Goal: Use online tool/utility: Utilize a website feature to perform a specific function

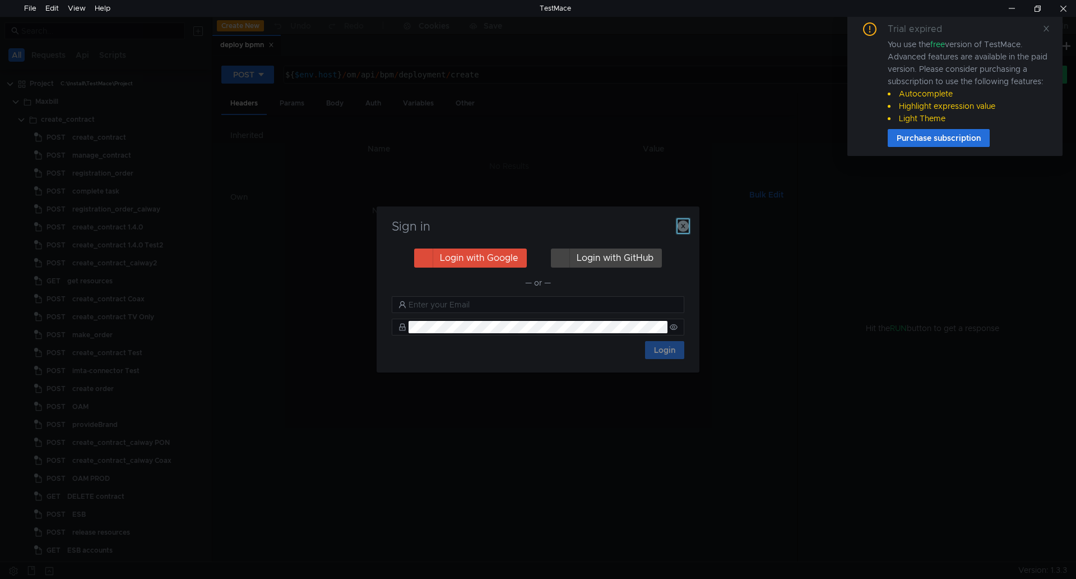
click at [682, 224] on icon "button" at bounding box center [683, 225] width 11 height 11
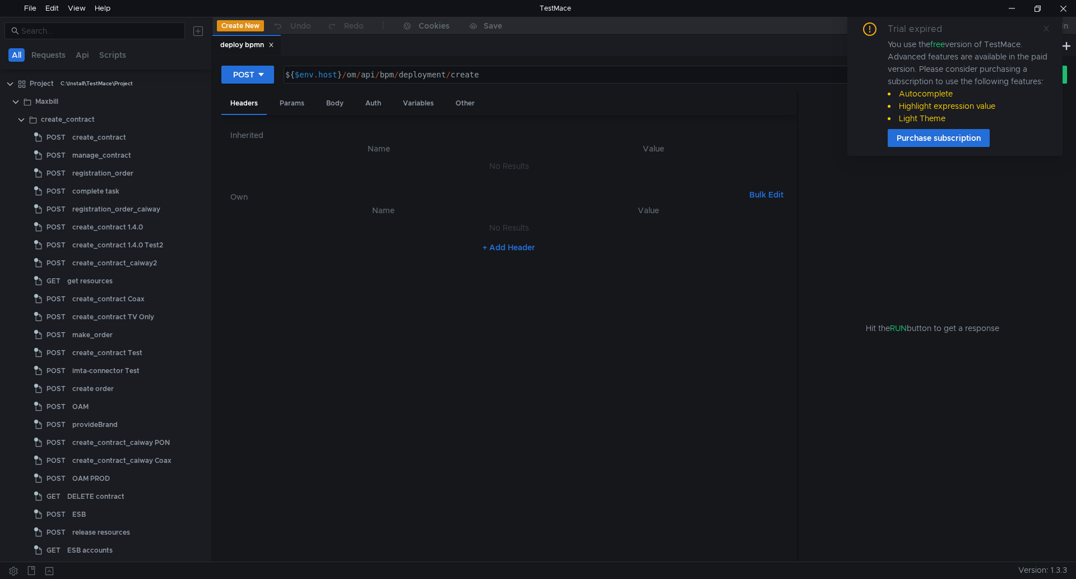
click at [1047, 29] on icon at bounding box center [1047, 29] width 6 height 6
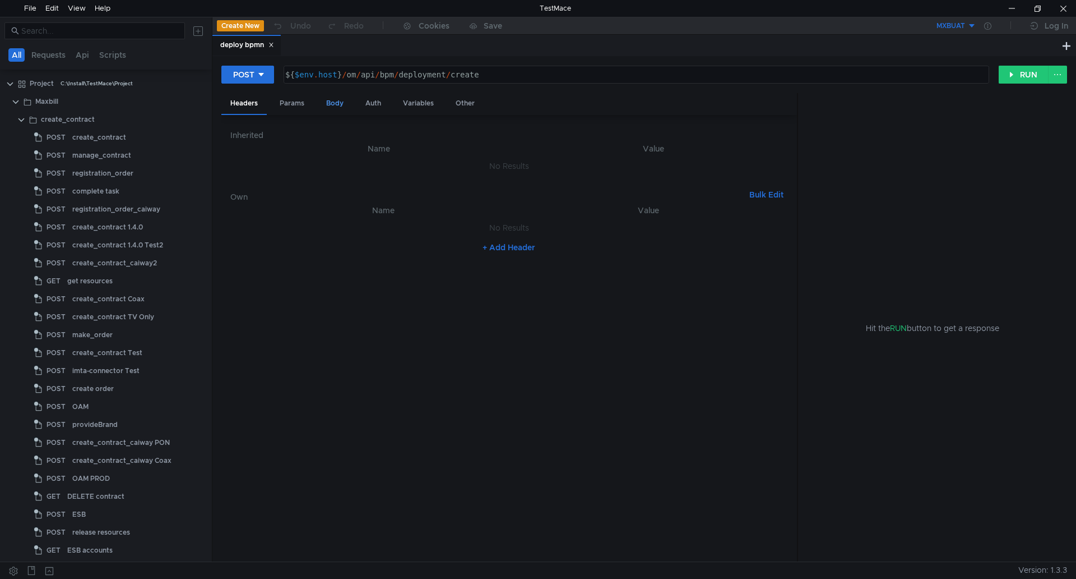
click at [335, 99] on div "Body" at bounding box center [334, 103] width 35 height 21
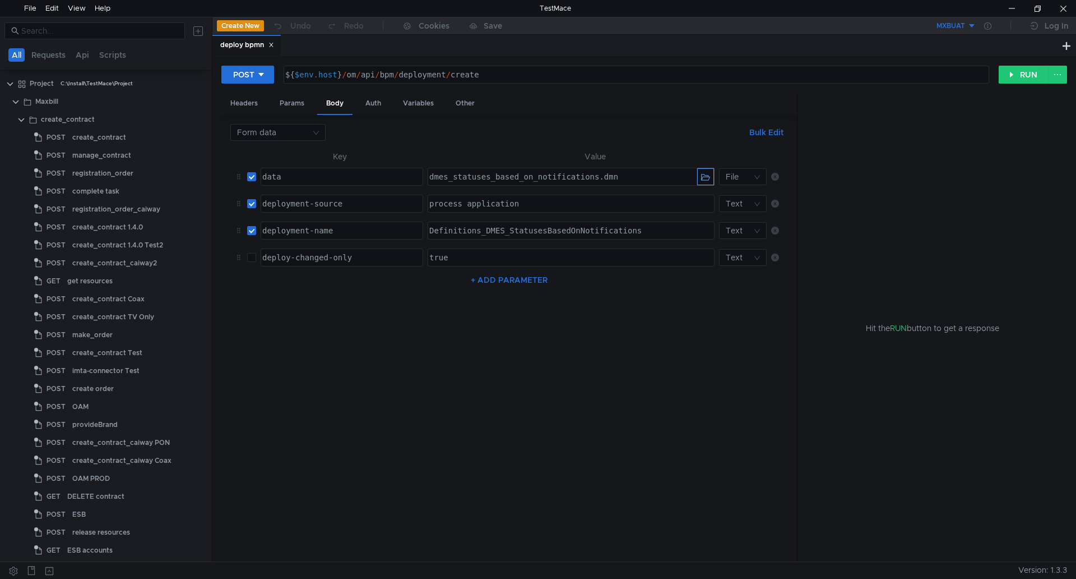
click at [701, 177] on button "button" at bounding box center [705, 176] width 17 height 17
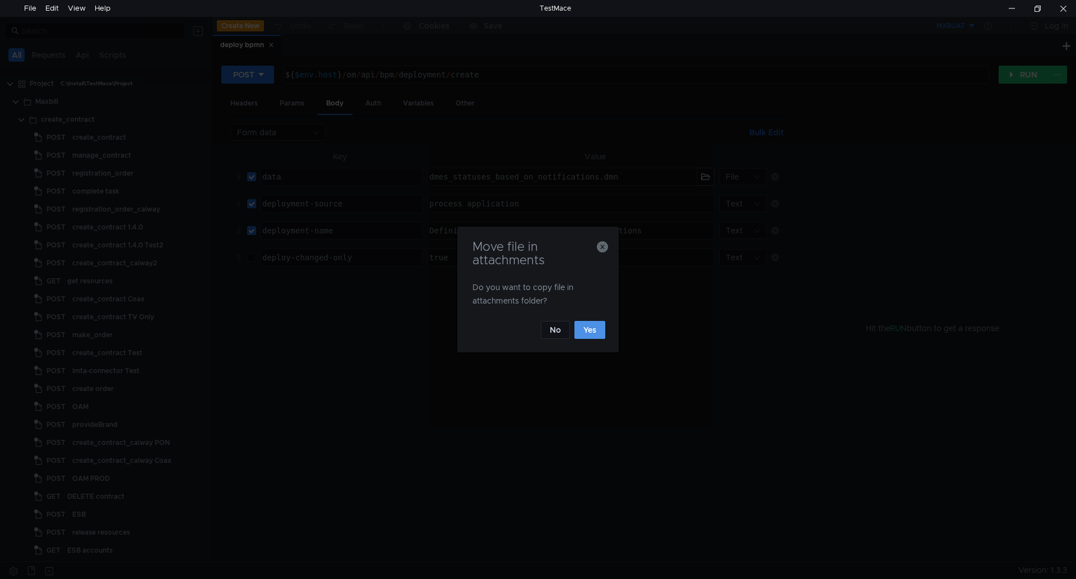
click at [588, 330] on button "Yes" at bounding box center [590, 330] width 31 height 18
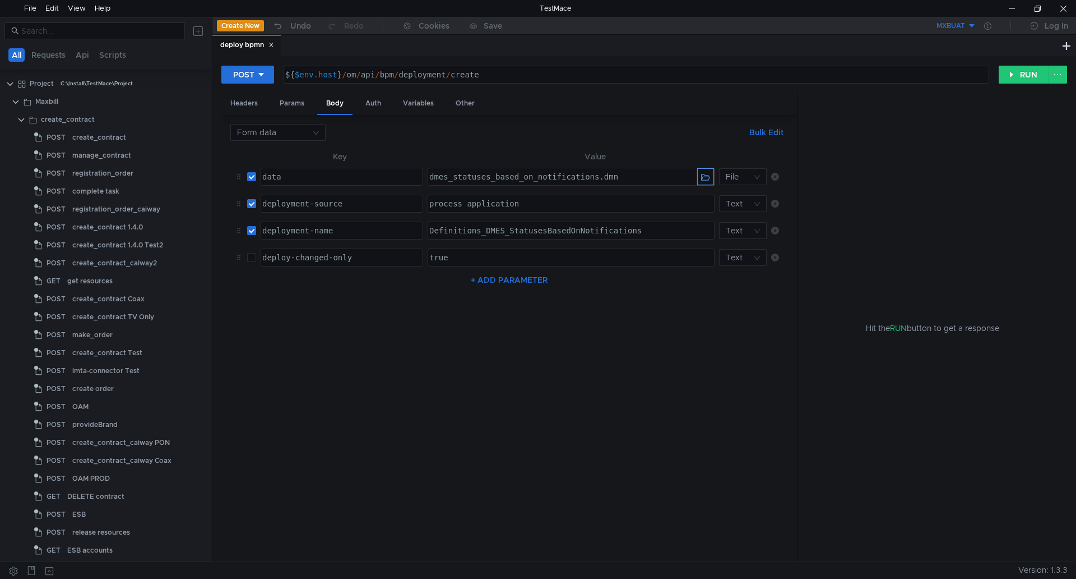
click at [708, 174] on button "button" at bounding box center [705, 176] width 17 height 17
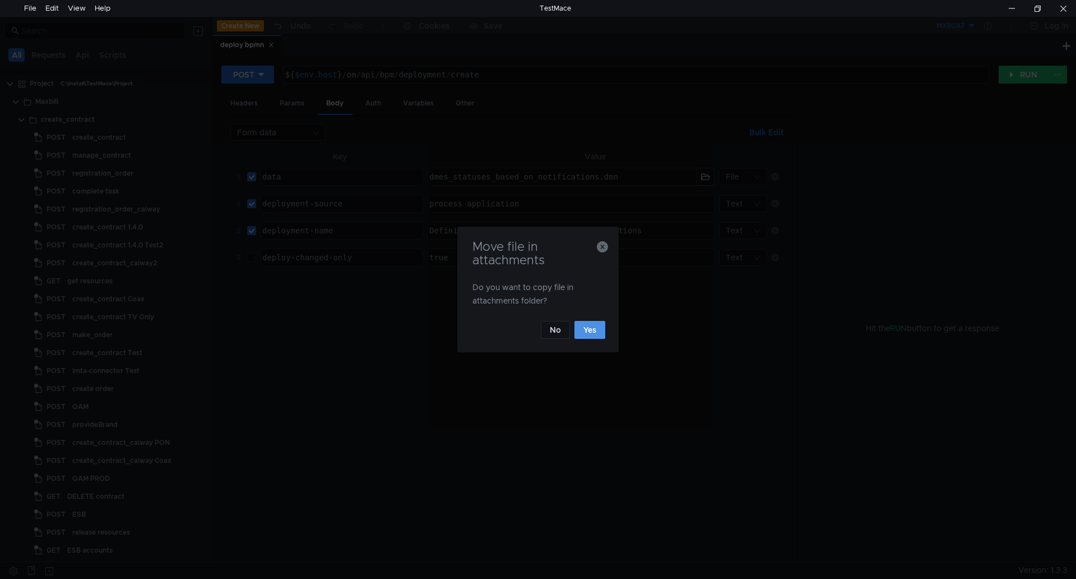
click at [592, 327] on button "Yes" at bounding box center [590, 330] width 31 height 18
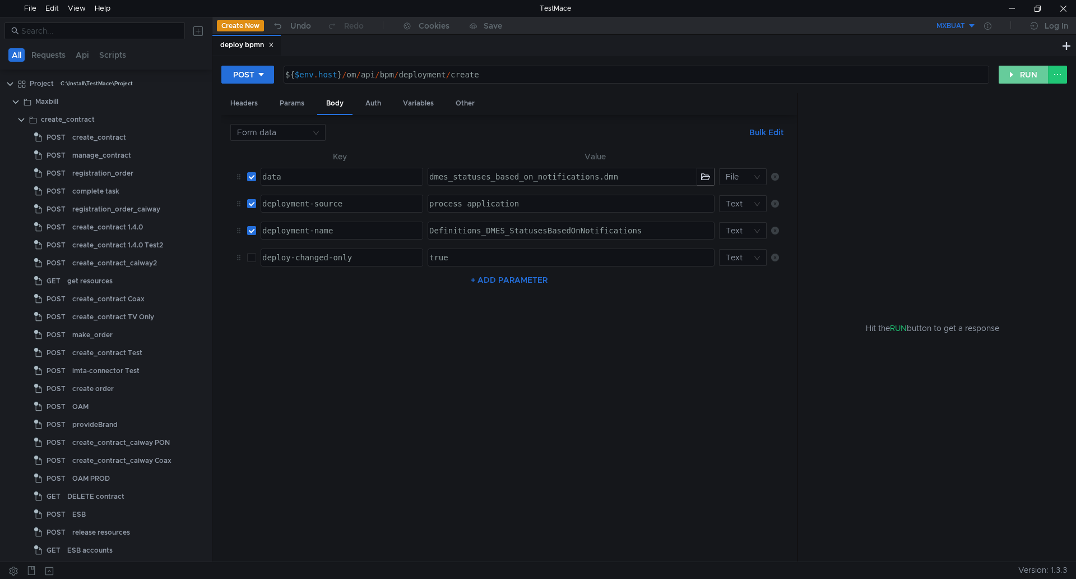
click at [1019, 76] on button "RUN" at bounding box center [1024, 75] width 50 height 18
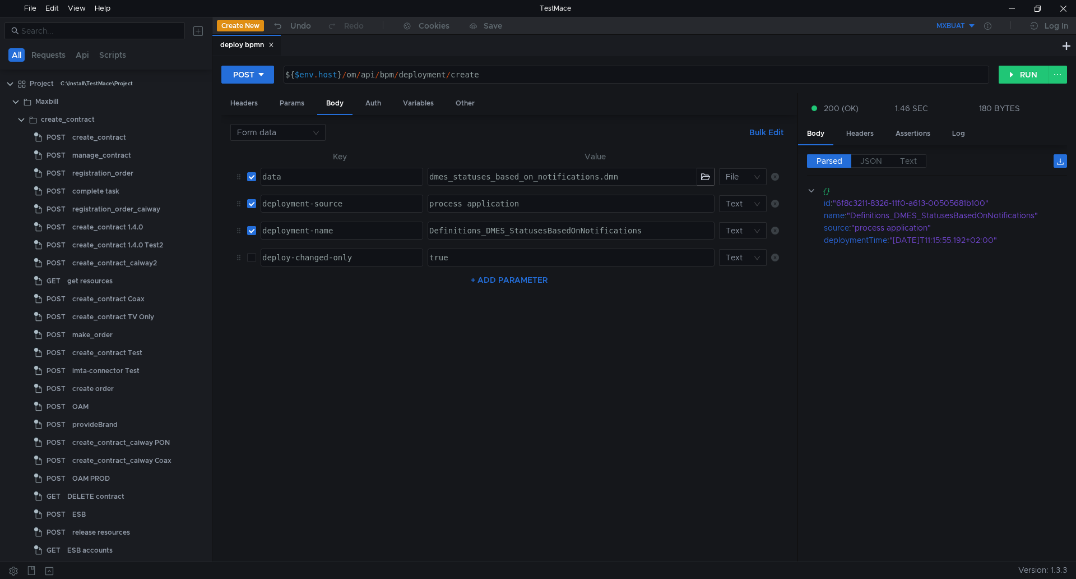
click at [807, 189] on div at bounding box center [807, 217] width 1 height 67
click at [813, 192] on clr-icon at bounding box center [811, 190] width 8 height 9
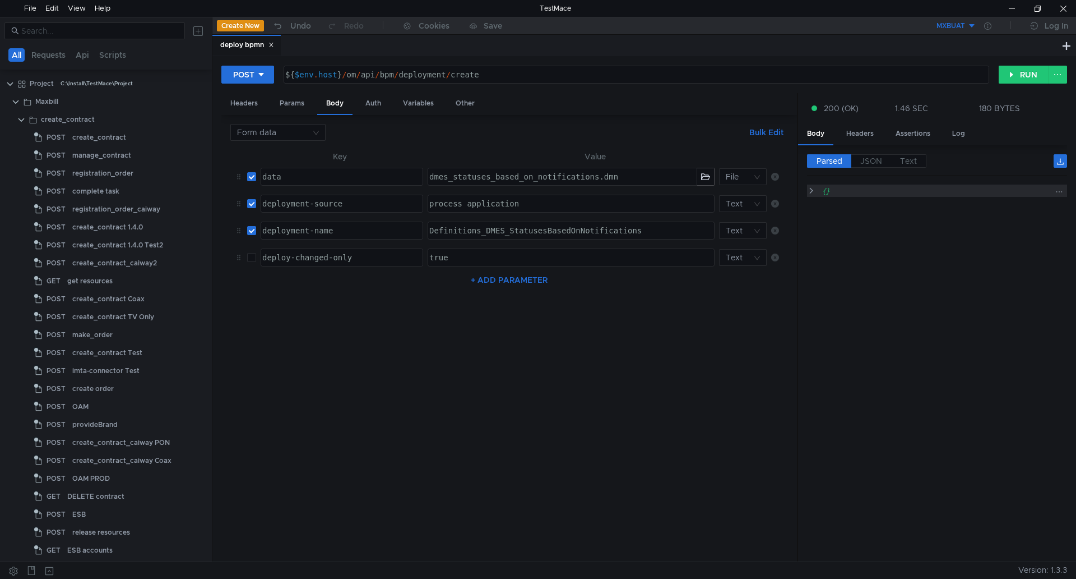
click at [813, 192] on clr-icon at bounding box center [811, 190] width 8 height 9
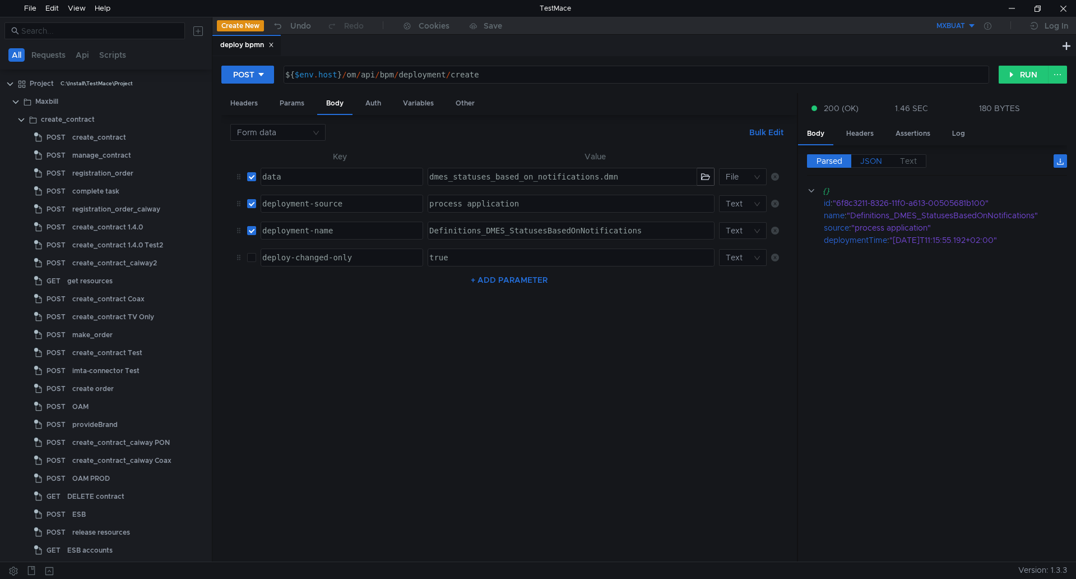
click at [878, 160] on span "JSON" at bounding box center [872, 161] width 22 height 10
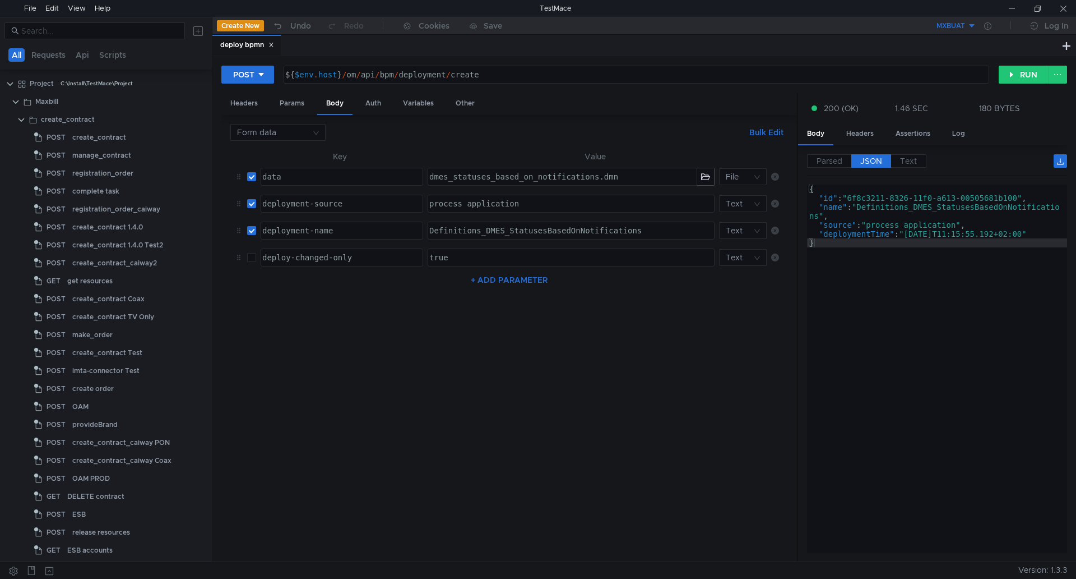
click at [973, 27] on button "MXBUAT" at bounding box center [938, 26] width 78 height 18
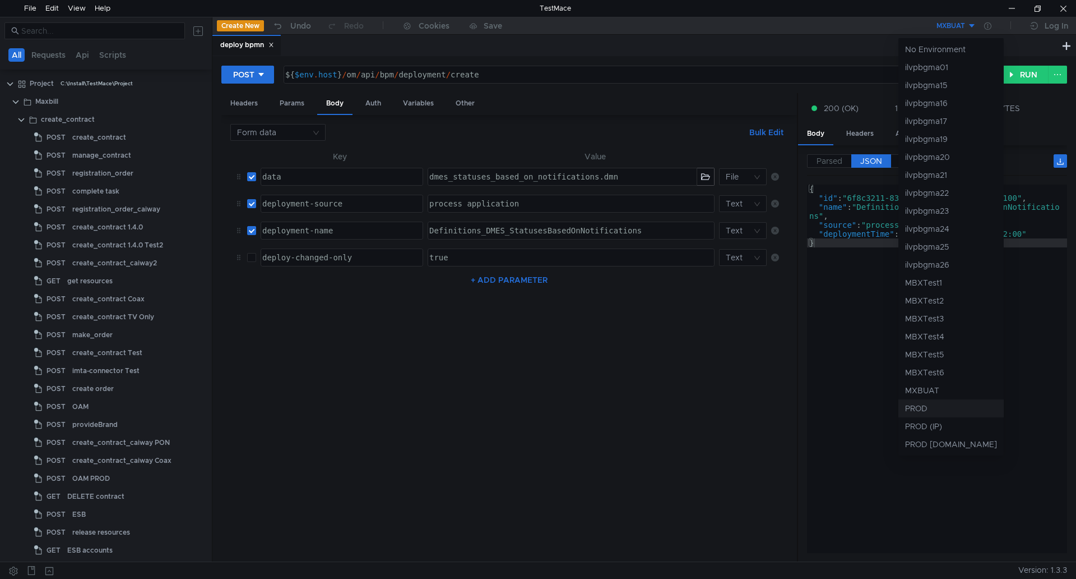
click at [923, 406] on li "PROD" at bounding box center [951, 408] width 105 height 18
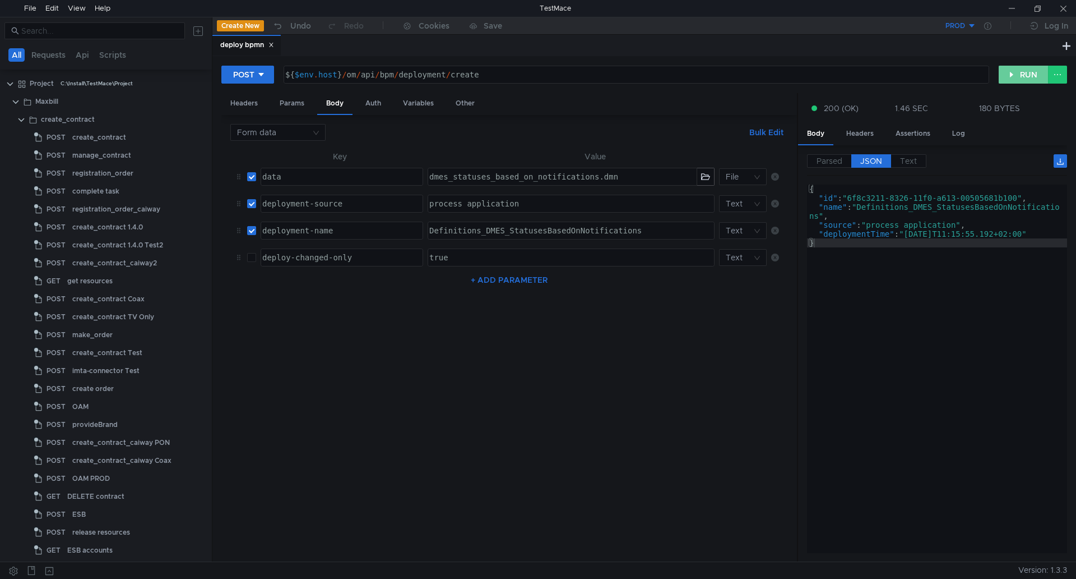
click at [1022, 78] on button "RUN" at bounding box center [1024, 75] width 50 height 18
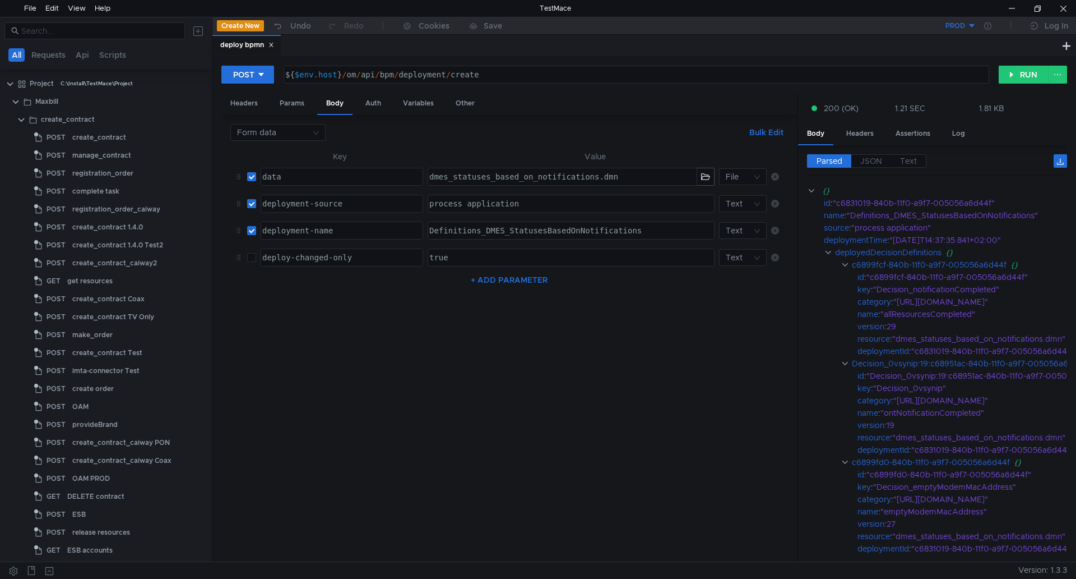
click at [973, 25] on button "PROD" at bounding box center [938, 26] width 78 height 18
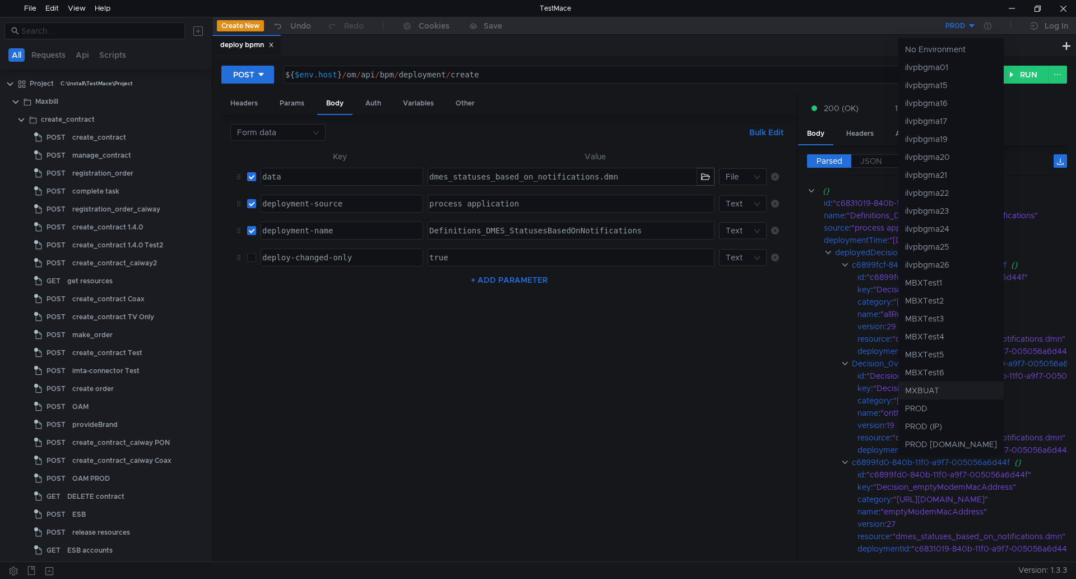
click at [935, 390] on li "MXBUAT" at bounding box center [951, 390] width 105 height 18
